Goal: Use online tool/utility: Use online tool/utility

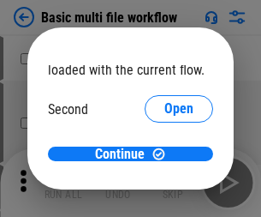
click at [164, 154] on span "Open" at bounding box center [178, 161] width 29 height 14
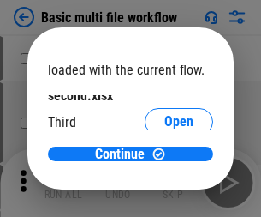
scroll to position [49, 0]
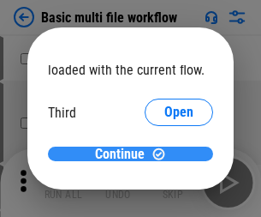
click at [124, 154] on span "Continue" at bounding box center [120, 154] width 50 height 14
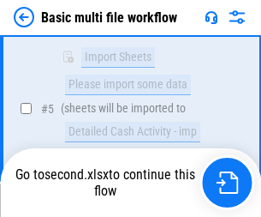
scroll to position [596, 0]
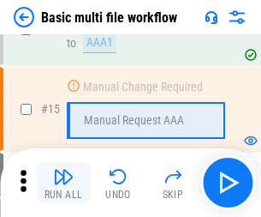
click at [63, 182] on img "button" at bounding box center [63, 176] width 21 height 21
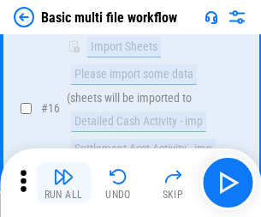
click at [63, 182] on img "button" at bounding box center [63, 176] width 21 height 21
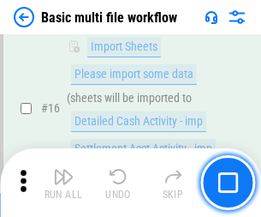
scroll to position [1140, 0]
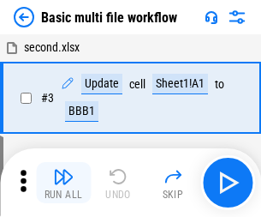
click at [63, 182] on img "button" at bounding box center [63, 176] width 21 height 21
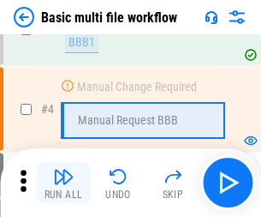
click at [63, 182] on img "button" at bounding box center [63, 176] width 21 height 21
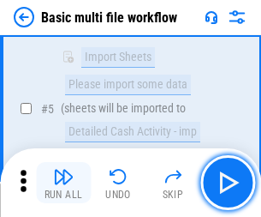
click at [63, 182] on img "button" at bounding box center [63, 176] width 21 height 21
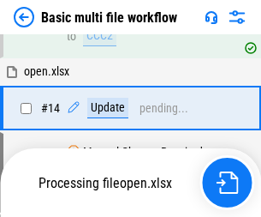
scroll to position [1020, 0]
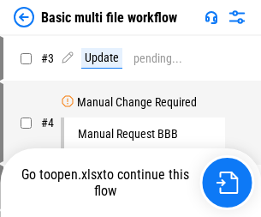
scroll to position [69, 0]
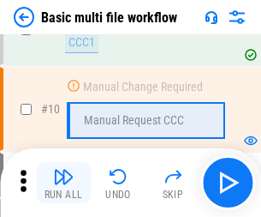
click at [63, 182] on img "button" at bounding box center [63, 176] width 21 height 21
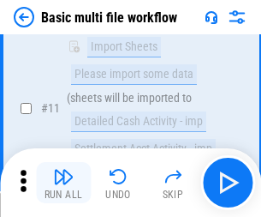
click at [63, 182] on img "button" at bounding box center [63, 176] width 21 height 21
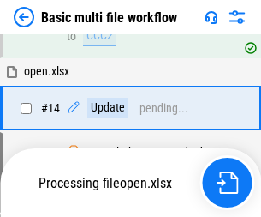
scroll to position [896, 0]
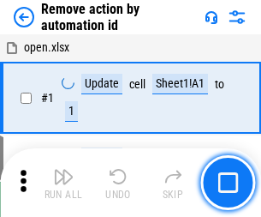
scroll to position [63, 0]
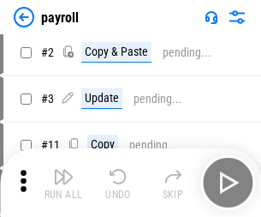
click at [63, 182] on img "button" at bounding box center [63, 176] width 21 height 21
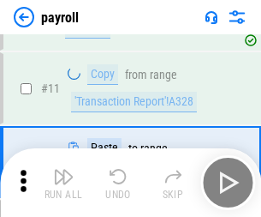
scroll to position [212, 0]
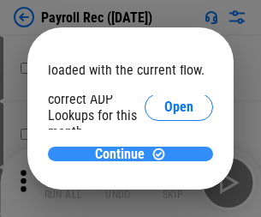
click at [124, 153] on span "Continue" at bounding box center [120, 154] width 50 height 14
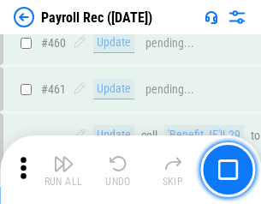
scroll to position [9131, 0]
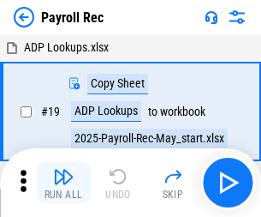
click at [63, 182] on img "button" at bounding box center [63, 176] width 21 height 21
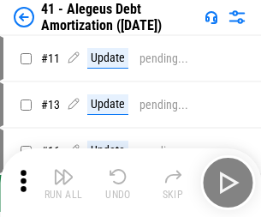
click at [63, 182] on img "button" at bounding box center [63, 176] width 21 height 21
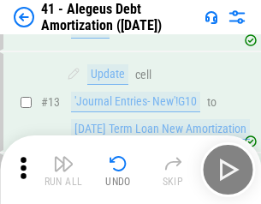
scroll to position [212, 0]
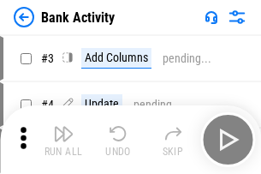
click at [63, 140] on img "button" at bounding box center [63, 133] width 21 height 21
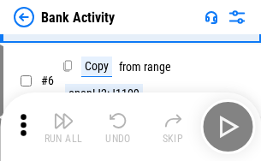
scroll to position [91, 0]
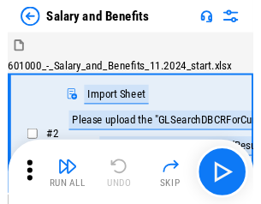
scroll to position [23, 0]
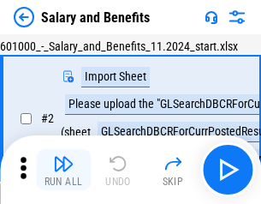
click at [63, 170] on img "button" at bounding box center [63, 163] width 21 height 21
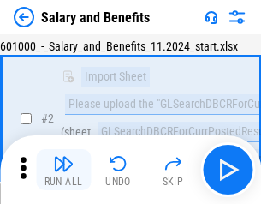
click at [63, 170] on img "button" at bounding box center [63, 163] width 21 height 21
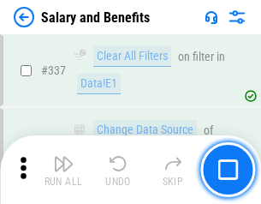
scroll to position [8023, 0]
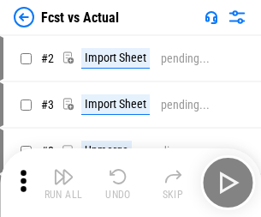
click at [63, 170] on img "button" at bounding box center [63, 176] width 21 height 21
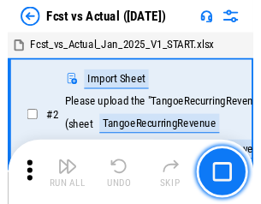
scroll to position [22, 0]
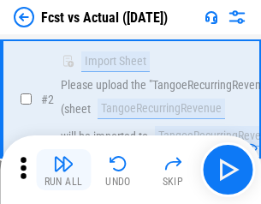
click at [63, 170] on img "button" at bounding box center [63, 163] width 21 height 21
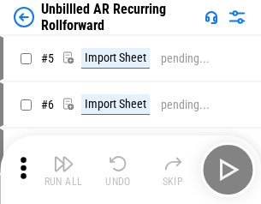
click at [63, 170] on img "button" at bounding box center [63, 163] width 21 height 21
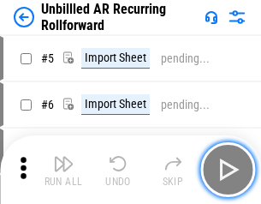
scroll to position [37, 0]
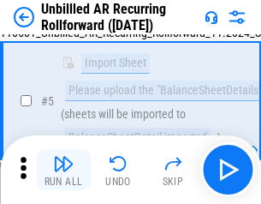
click at [63, 170] on img "button" at bounding box center [63, 163] width 21 height 21
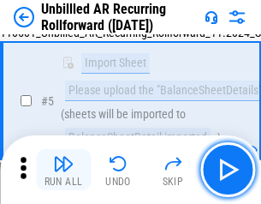
scroll to position [161, 0]
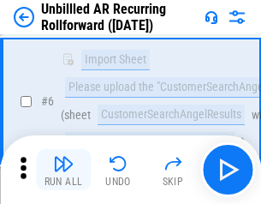
click at [63, 170] on img "button" at bounding box center [63, 163] width 21 height 21
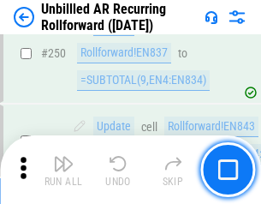
scroll to position [5820, 0]
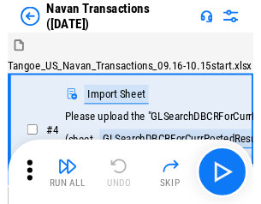
scroll to position [27, 0]
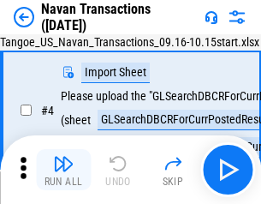
click at [63, 170] on img "button" at bounding box center [63, 163] width 21 height 21
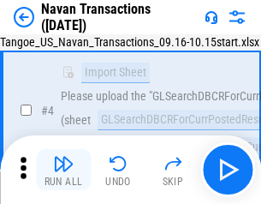
click at [63, 170] on img "button" at bounding box center [63, 163] width 21 height 21
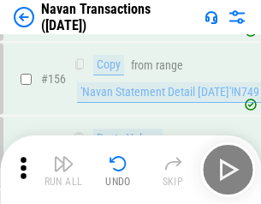
scroll to position [5555, 0]
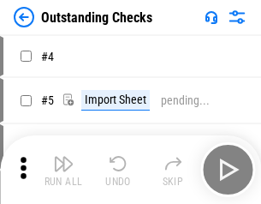
click at [63, 170] on img "button" at bounding box center [63, 163] width 21 height 21
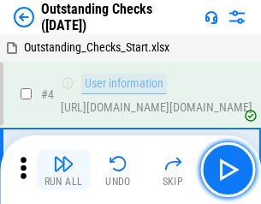
scroll to position [72, 0]
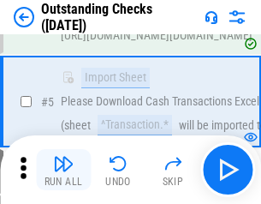
click at [63, 170] on img "button" at bounding box center [63, 163] width 21 height 21
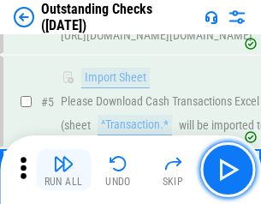
scroll to position [179, 0]
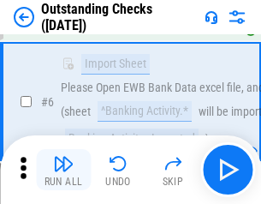
click at [63, 170] on img "button" at bounding box center [63, 163] width 21 height 21
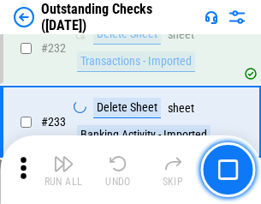
scroll to position [5203, 0]
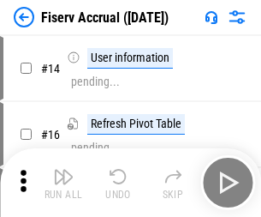
click at [63, 170] on img "button" at bounding box center [63, 176] width 21 height 21
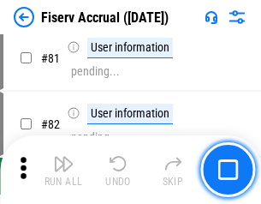
scroll to position [2252, 0]
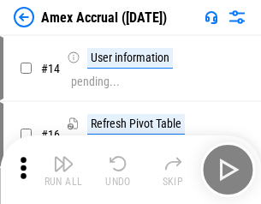
click at [63, 170] on img "button" at bounding box center [63, 163] width 21 height 21
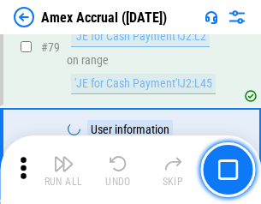
scroll to position [2224, 0]
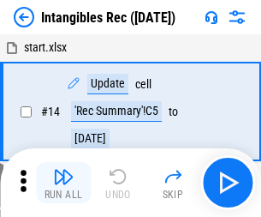
click at [63, 182] on img "button" at bounding box center [63, 176] width 21 height 21
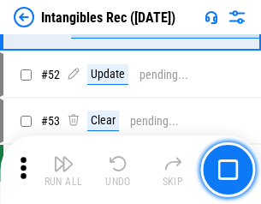
scroll to position [667, 0]
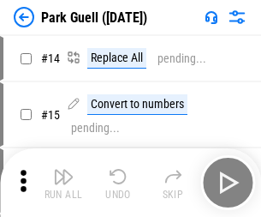
click at [63, 170] on img "button" at bounding box center [63, 176] width 21 height 21
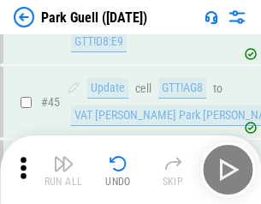
scroll to position [2143, 0]
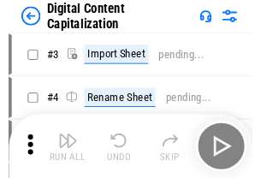
scroll to position [50, 0]
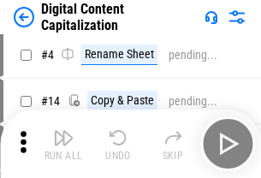
click at [63, 144] on img "button" at bounding box center [63, 138] width 21 height 21
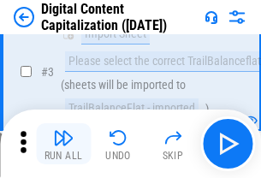
click at [63, 144] on img "button" at bounding box center [63, 138] width 21 height 21
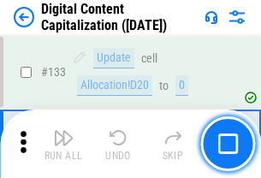
scroll to position [1817, 0]
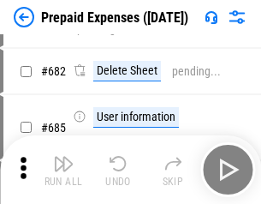
click at [63, 170] on img "button" at bounding box center [63, 163] width 21 height 21
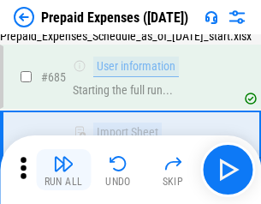
click at [63, 170] on img "button" at bounding box center [63, 163] width 21 height 21
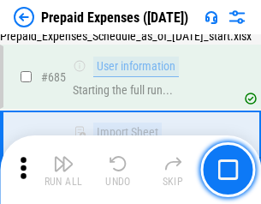
scroll to position [4711, 0]
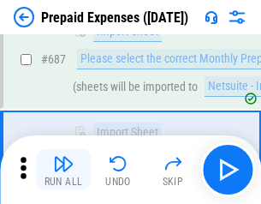
click at [63, 170] on img "button" at bounding box center [63, 163] width 21 height 21
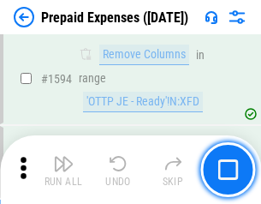
scroll to position [16683, 0]
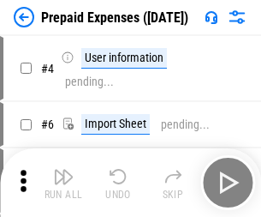
click at [63, 182] on img "button" at bounding box center [63, 176] width 21 height 21
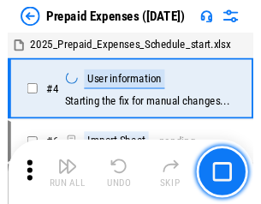
scroll to position [75, 0]
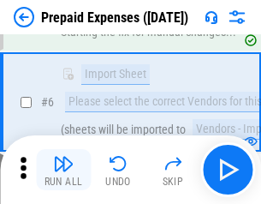
click at [63, 170] on img "button" at bounding box center [63, 163] width 21 height 21
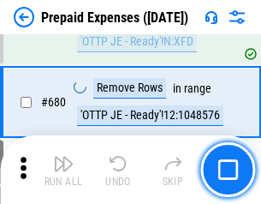
scroll to position [5966, 0]
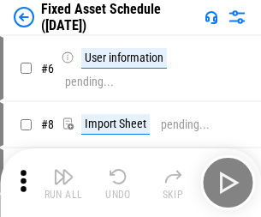
click at [63, 182] on img "button" at bounding box center [63, 176] width 21 height 21
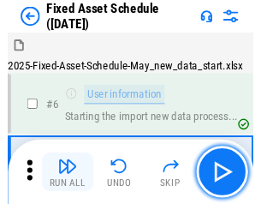
scroll to position [93, 0]
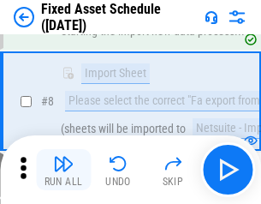
click at [63, 170] on img "button" at bounding box center [63, 163] width 21 height 21
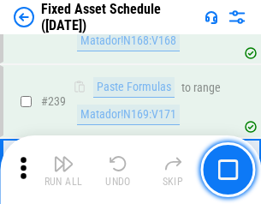
scroll to position [5308, 0]
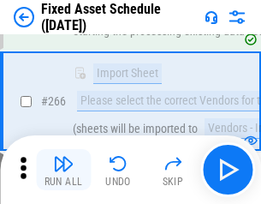
click at [63, 170] on img "button" at bounding box center [63, 163] width 21 height 21
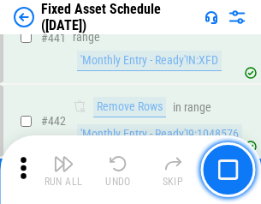
scroll to position [7659, 0]
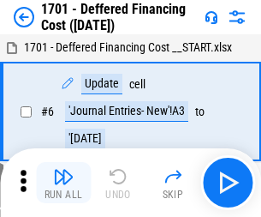
click at [63, 182] on img "button" at bounding box center [63, 176] width 21 height 21
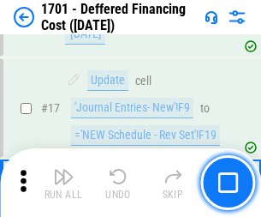
scroll to position [206, 0]
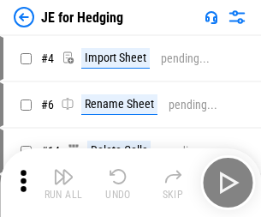
click at [63, 170] on img "button" at bounding box center [63, 176] width 21 height 21
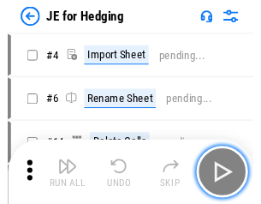
scroll to position [3, 0]
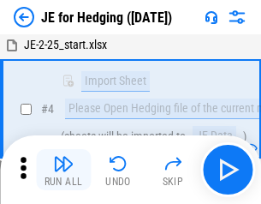
click at [63, 170] on img "button" at bounding box center [63, 163] width 21 height 21
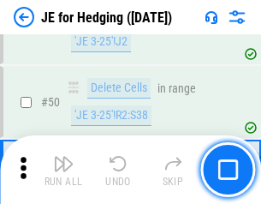
scroll to position [1109, 0]
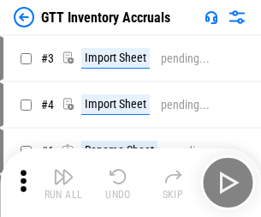
click at [63, 170] on img "button" at bounding box center [63, 176] width 21 height 21
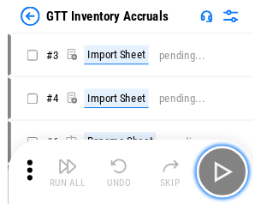
scroll to position [3, 0]
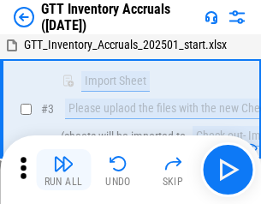
click at [63, 170] on img "button" at bounding box center [63, 163] width 21 height 21
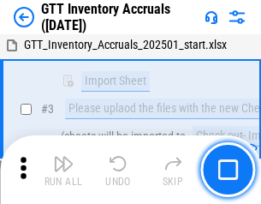
scroll to position [111, 0]
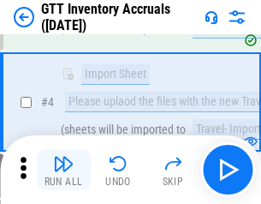
click at [63, 170] on img "button" at bounding box center [63, 163] width 21 height 21
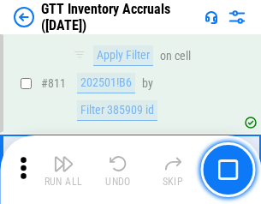
scroll to position [13005, 0]
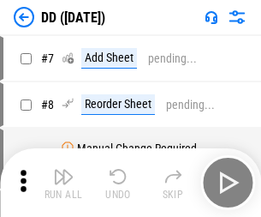
click at [63, 182] on img "button" at bounding box center [63, 176] width 21 height 21
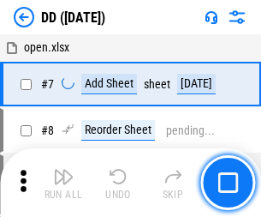
scroll to position [165, 0]
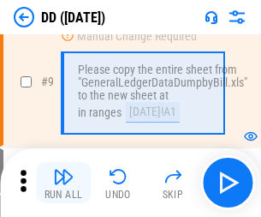
click at [63, 182] on img "button" at bounding box center [63, 176] width 21 height 21
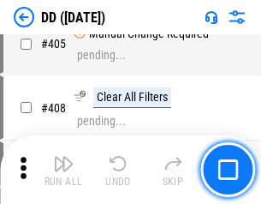
scroll to position [7666, 0]
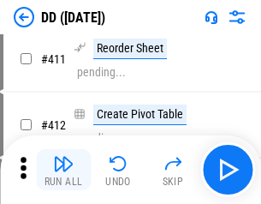
click at [63, 170] on img "button" at bounding box center [63, 163] width 21 height 21
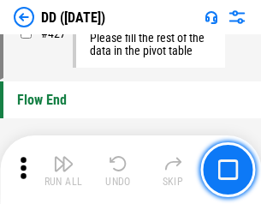
scroll to position [8201, 0]
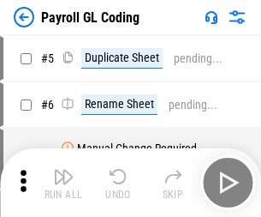
click at [63, 182] on img "button" at bounding box center [63, 176] width 21 height 21
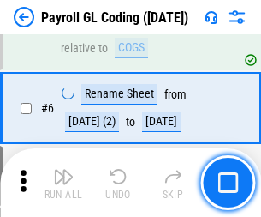
scroll to position [206, 0]
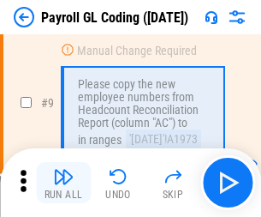
click at [63, 182] on img "button" at bounding box center [63, 176] width 21 height 21
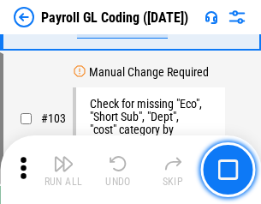
scroll to position [4020, 0]
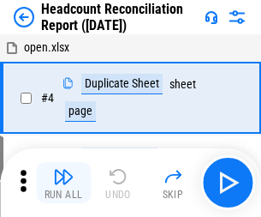
click at [63, 182] on img "button" at bounding box center [63, 176] width 21 height 21
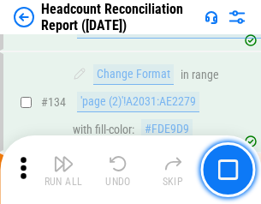
scroll to position [2060, 0]
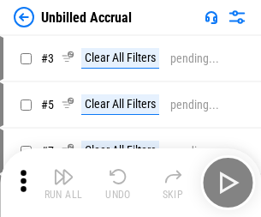
click at [63, 182] on img "button" at bounding box center [63, 176] width 21 height 21
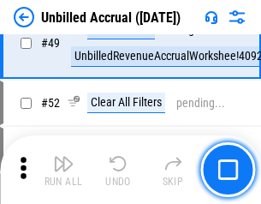
scroll to position [1554, 0]
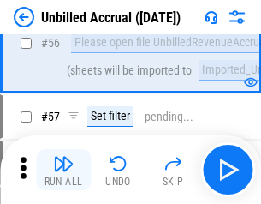
click at [63, 170] on img "button" at bounding box center [63, 163] width 21 height 21
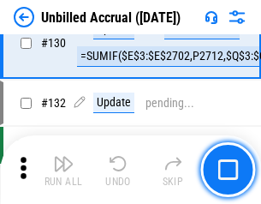
scroll to position [5104, 0]
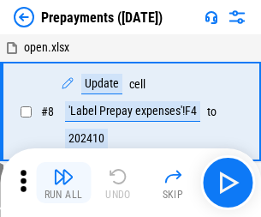
click at [63, 182] on img "button" at bounding box center [63, 176] width 21 height 21
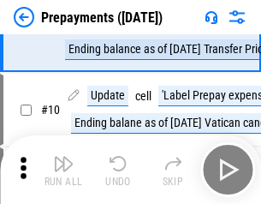
scroll to position [107, 0]
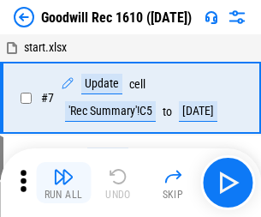
click at [63, 182] on img "button" at bounding box center [63, 176] width 21 height 21
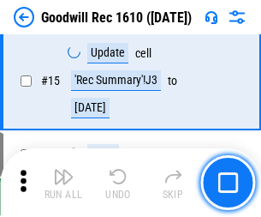
scroll to position [293, 0]
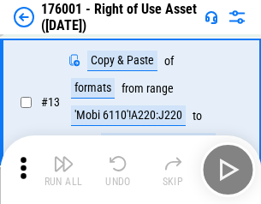
scroll to position [111, 0]
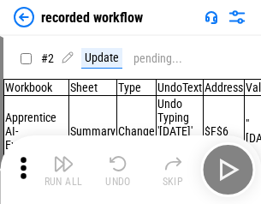
click at [63, 170] on img "button" at bounding box center [63, 163] width 21 height 21
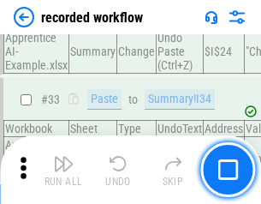
scroll to position [5356, 0]
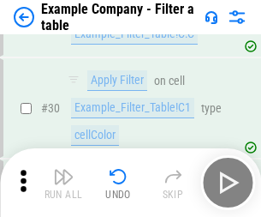
scroll to position [1568, 0]
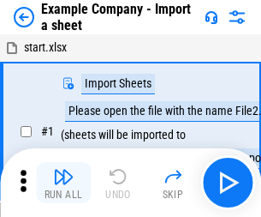
click at [63, 170] on img "button" at bounding box center [63, 176] width 21 height 21
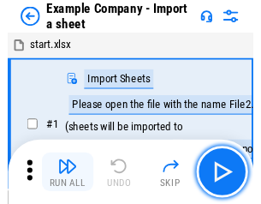
scroll to position [27, 0]
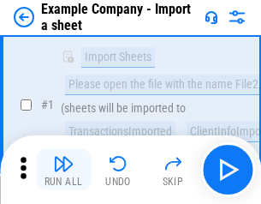
click at [63, 170] on img "button" at bounding box center [63, 163] width 21 height 21
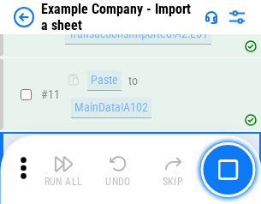
scroll to position [379, 0]
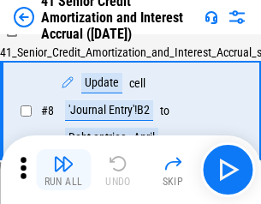
click at [63, 170] on img "button" at bounding box center [63, 163] width 21 height 21
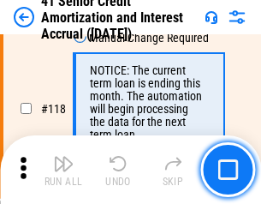
click at [63, 170] on img "button" at bounding box center [63, 163] width 21 height 21
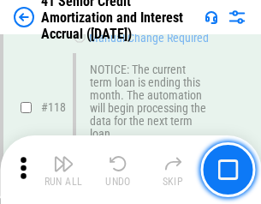
scroll to position [1617, 0]
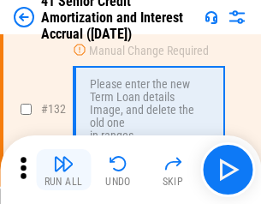
click at [63, 170] on img "button" at bounding box center [63, 163] width 21 height 21
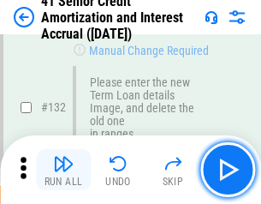
scroll to position [1791, 0]
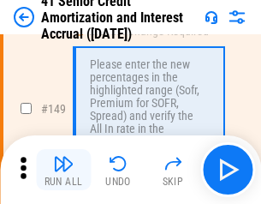
click at [63, 170] on img "button" at bounding box center [63, 163] width 21 height 21
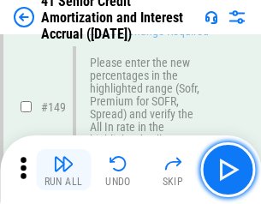
scroll to position [1971, 0]
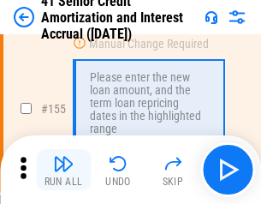
click at [63, 170] on img "button" at bounding box center [63, 163] width 21 height 21
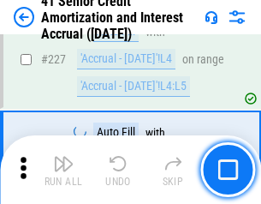
scroll to position [3837, 0]
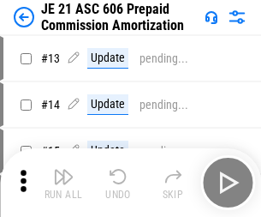
click at [63, 170] on img "button" at bounding box center [63, 176] width 21 height 21
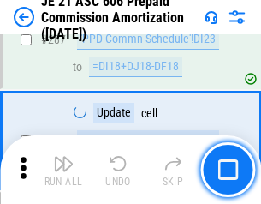
scroll to position [3153, 0]
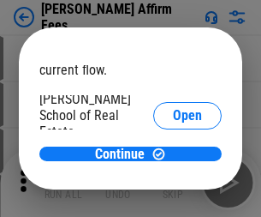
click at [173, 199] on span "Open" at bounding box center [187, 206] width 29 height 14
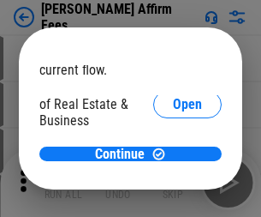
click at [173, 179] on span "Open" at bounding box center [187, 186] width 29 height 14
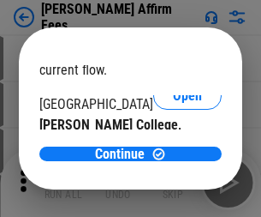
click at [173, 160] on span "Open" at bounding box center [187, 167] width 29 height 14
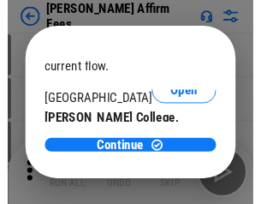
scroll to position [269, 0]
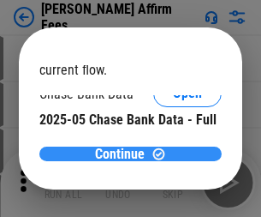
click at [124, 153] on span "Continue" at bounding box center [120, 154] width 50 height 14
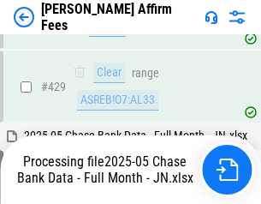
scroll to position [4472, 0]
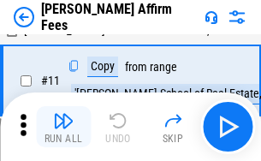
click at [63, 127] on img "button" at bounding box center [63, 121] width 21 height 21
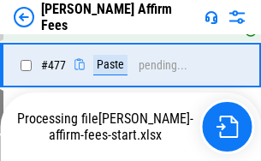
scroll to position [4680, 0]
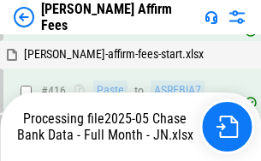
scroll to position [4519, 0]
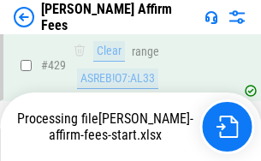
scroll to position [4494, 0]
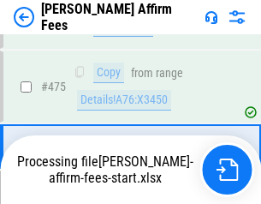
scroll to position [4472, 0]
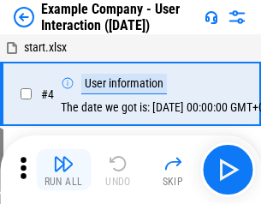
click at [63, 170] on img "button" at bounding box center [63, 163] width 21 height 21
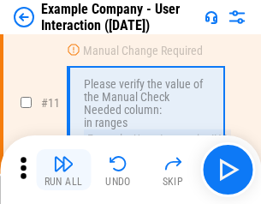
click at [63, 170] on img "button" at bounding box center [63, 163] width 21 height 21
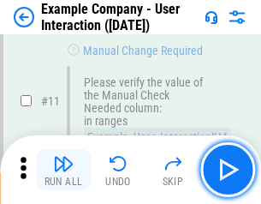
scroll to position [371, 0]
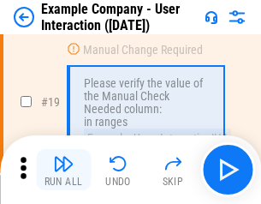
click at [63, 170] on img "button" at bounding box center [63, 163] width 21 height 21
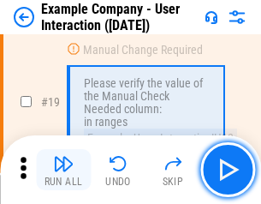
click at [63, 170] on img "button" at bounding box center [63, 163] width 21 height 21
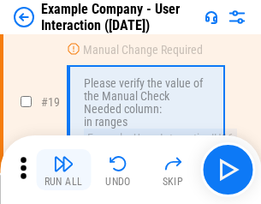
click at [63, 170] on img "button" at bounding box center [63, 163] width 21 height 21
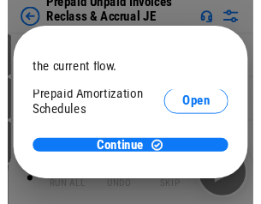
scroll to position [102, 0]
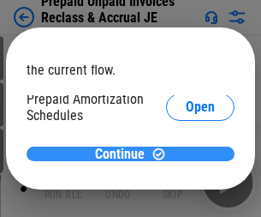
click at [124, 153] on span "Continue" at bounding box center [120, 154] width 50 height 14
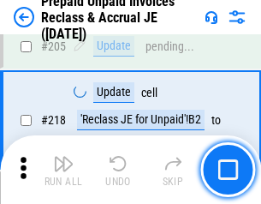
scroll to position [2221, 0]
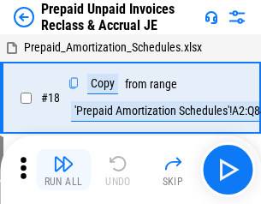
click at [63, 170] on img "button" at bounding box center [63, 163] width 21 height 21
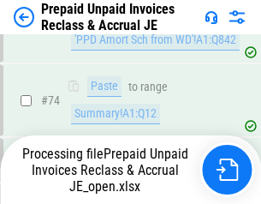
scroll to position [1223, 0]
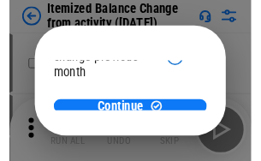
scroll to position [125, 0]
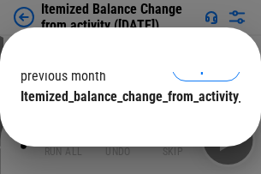
click at [124, 124] on span "Continue" at bounding box center [120, 131] width 50 height 14
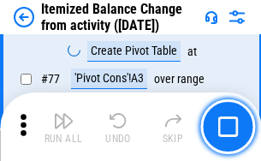
scroll to position [1675, 0]
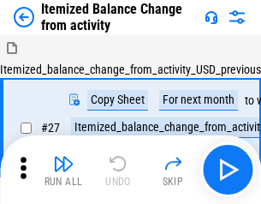
scroll to position [27, 0]
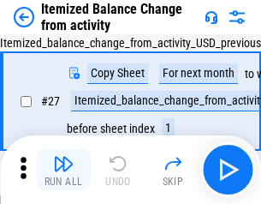
click at [63, 170] on img "button" at bounding box center [63, 163] width 21 height 21
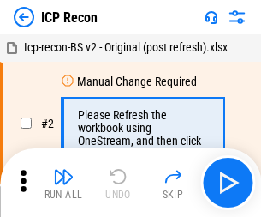
scroll to position [8, 0]
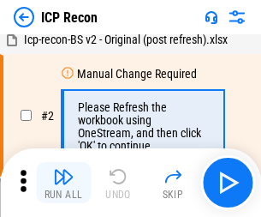
click at [63, 182] on img "button" at bounding box center [63, 176] width 21 height 21
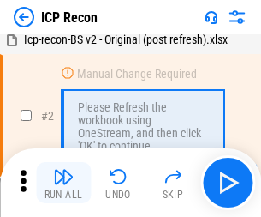
click at [63, 182] on img "button" at bounding box center [63, 176] width 21 height 21
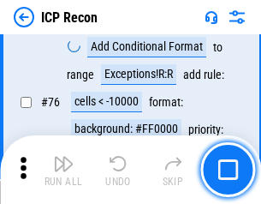
scroll to position [1540, 0]
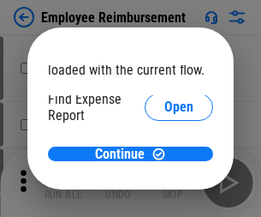
click at [164, 199] on span "Open" at bounding box center [178, 206] width 29 height 14
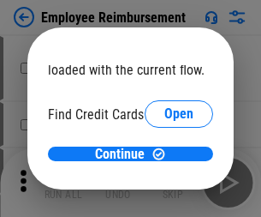
scroll to position [100, 0]
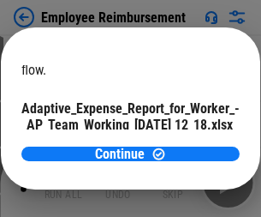
click at [191, 144] on span "Open" at bounding box center [205, 151] width 29 height 14
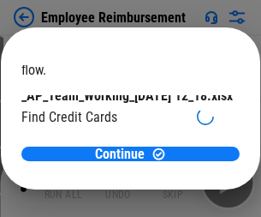
scroll to position [178, 0]
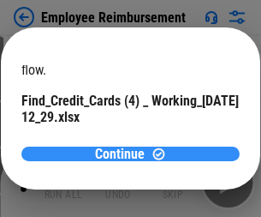
click at [124, 153] on span "Continue" at bounding box center [120, 154] width 50 height 14
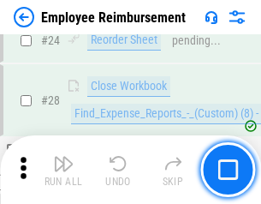
scroll to position [801, 0]
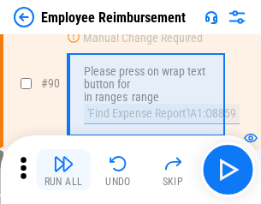
click at [63, 170] on img "button" at bounding box center [63, 163] width 21 height 21
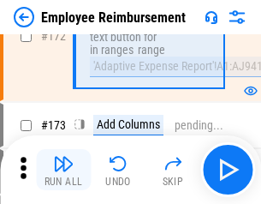
click at [63, 170] on img "button" at bounding box center [63, 163] width 21 height 21
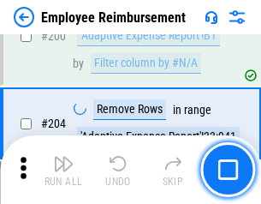
scroll to position [4335, 0]
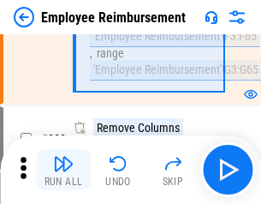
click at [63, 170] on img "button" at bounding box center [63, 163] width 21 height 21
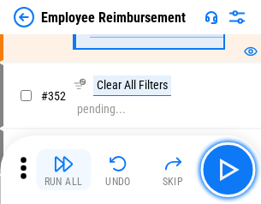
click at [63, 170] on img "button" at bounding box center [63, 163] width 21 height 21
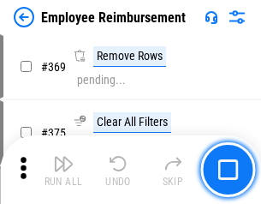
scroll to position [8833, 0]
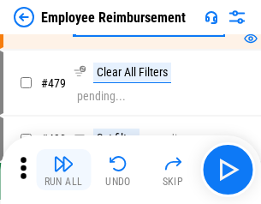
click at [63, 170] on img "button" at bounding box center [63, 163] width 21 height 21
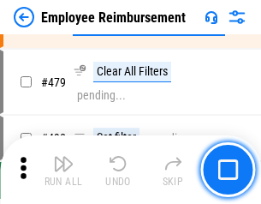
click at [63, 170] on img "button" at bounding box center [63, 163] width 21 height 21
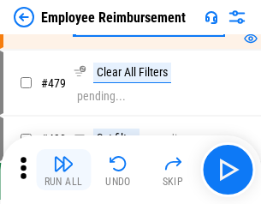
click at [63, 170] on img "button" at bounding box center [63, 163] width 21 height 21
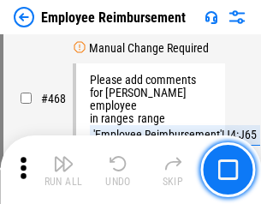
scroll to position [10475, 0]
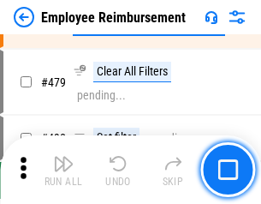
click at [63, 170] on img "button" at bounding box center [63, 163] width 21 height 21
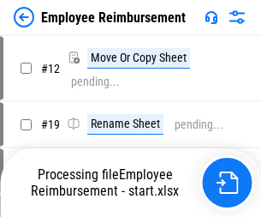
scroll to position [58, 0]
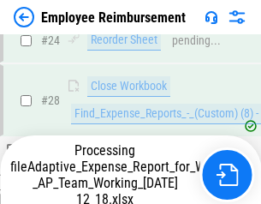
scroll to position [801, 0]
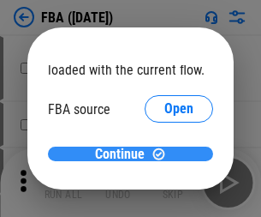
click at [124, 154] on span "Continue" at bounding box center [120, 154] width 50 height 14
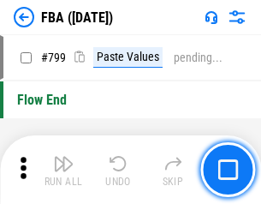
scroll to position [15338, 0]
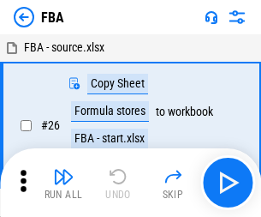
scroll to position [17, 0]
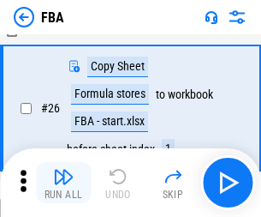
click at [63, 182] on img "button" at bounding box center [63, 176] width 21 height 21
